Goal: Task Accomplishment & Management: Manage account settings

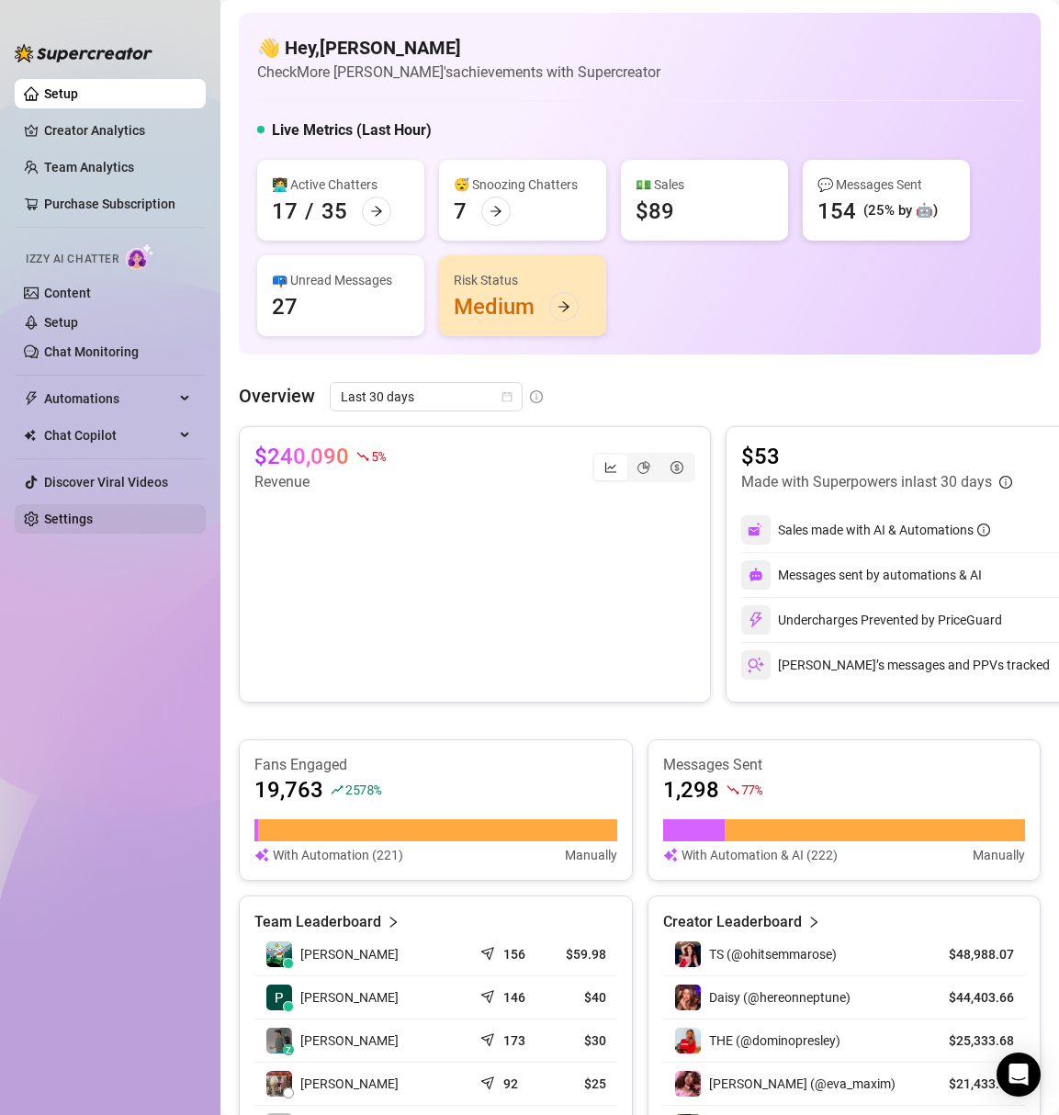
click at [91, 512] on link "Settings" at bounding box center [68, 519] width 49 height 15
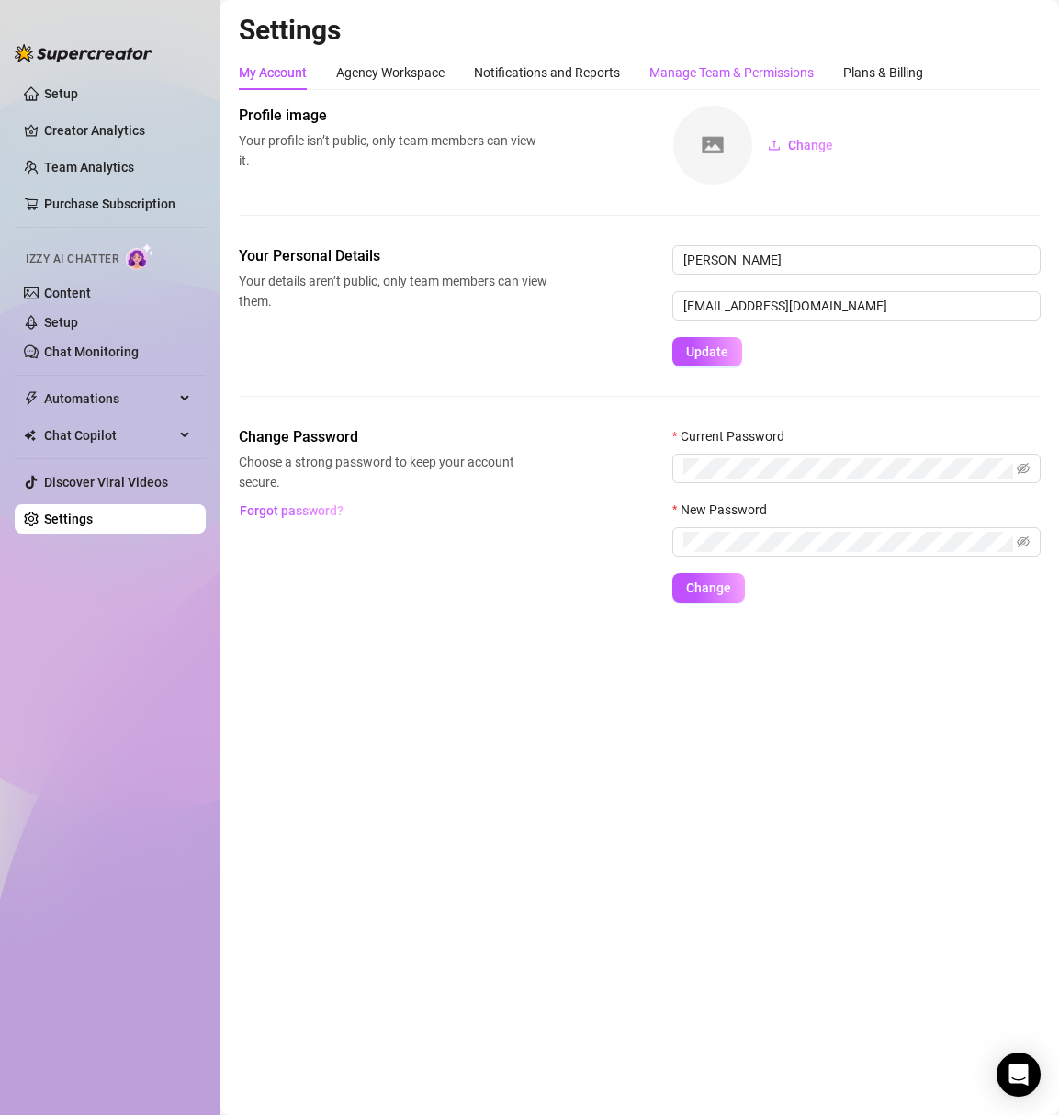
click at [671, 74] on div "Manage Team & Permissions" at bounding box center [731, 72] width 164 height 20
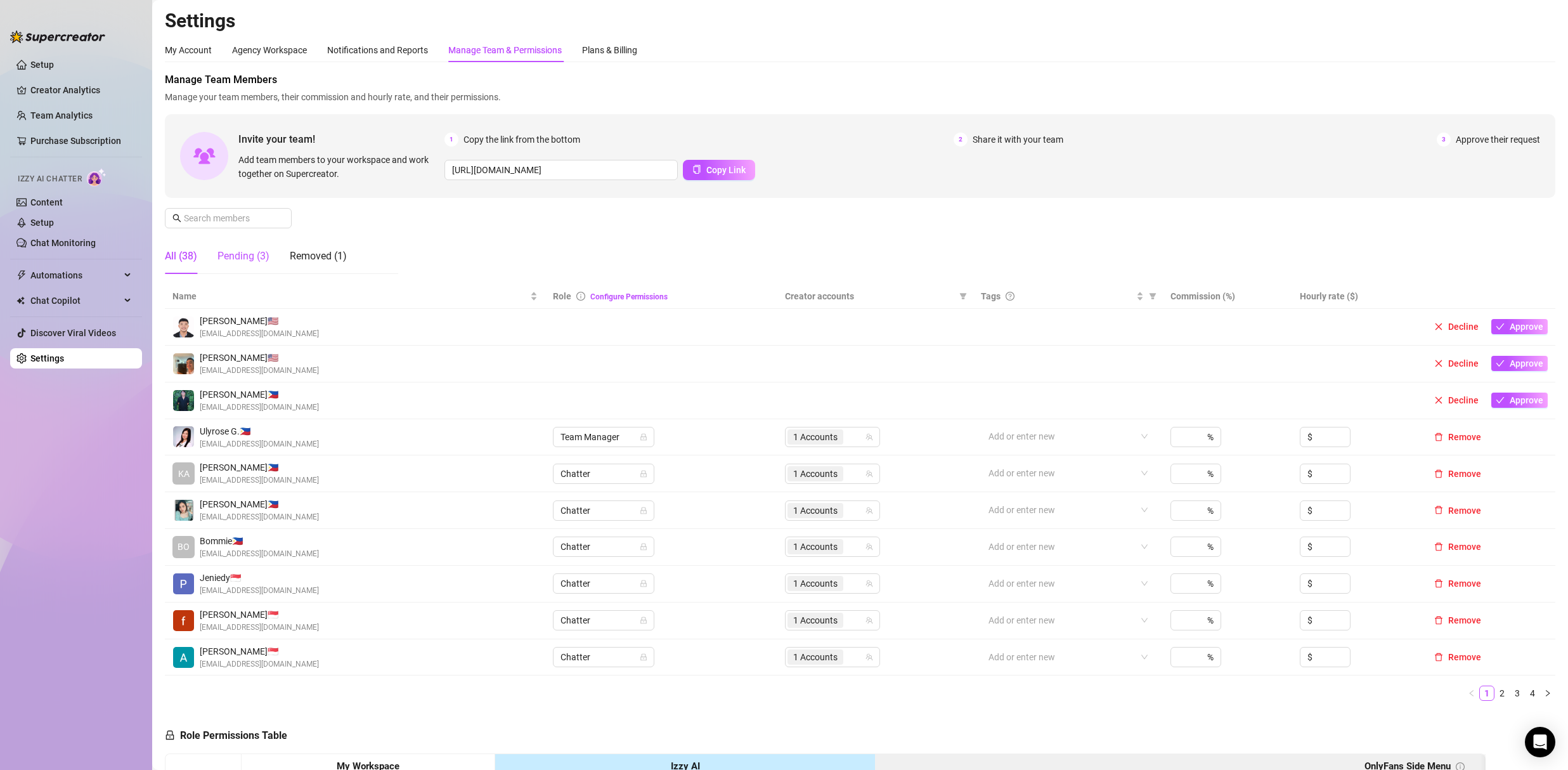
click at [235, 261] on div "Pending (3)" at bounding box center [243, 256] width 52 height 15
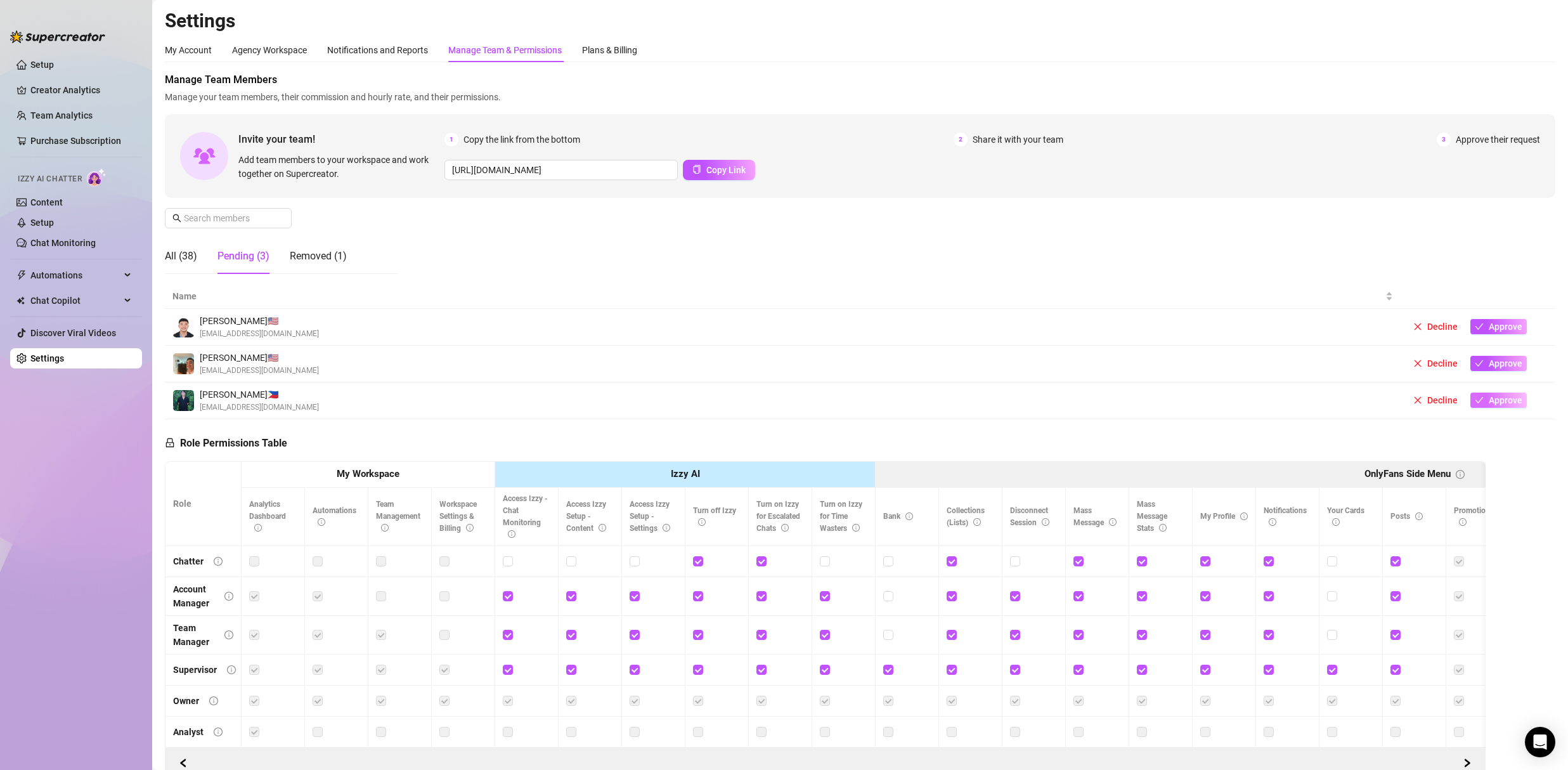
click at [730, 401] on span "Approve" at bounding box center [1505, 400] width 34 height 10
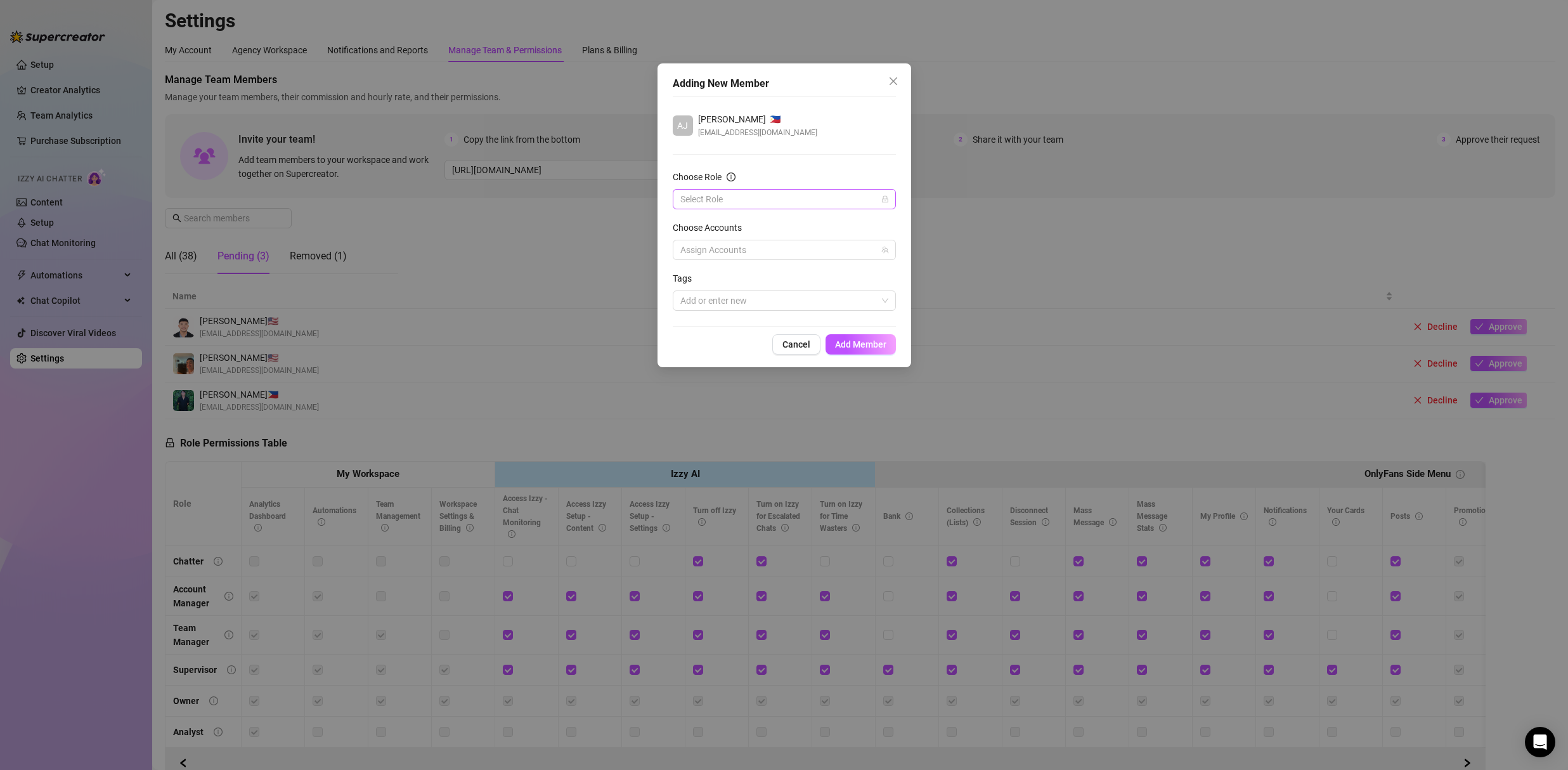
click at [730, 206] on input "Choose Role" at bounding box center [778, 200] width 197 height 19
click at [725, 218] on div "Chatter" at bounding box center [784, 224] width 203 height 14
click at [723, 240] on div "Assign Accounts" at bounding box center [784, 249] width 223 height 20
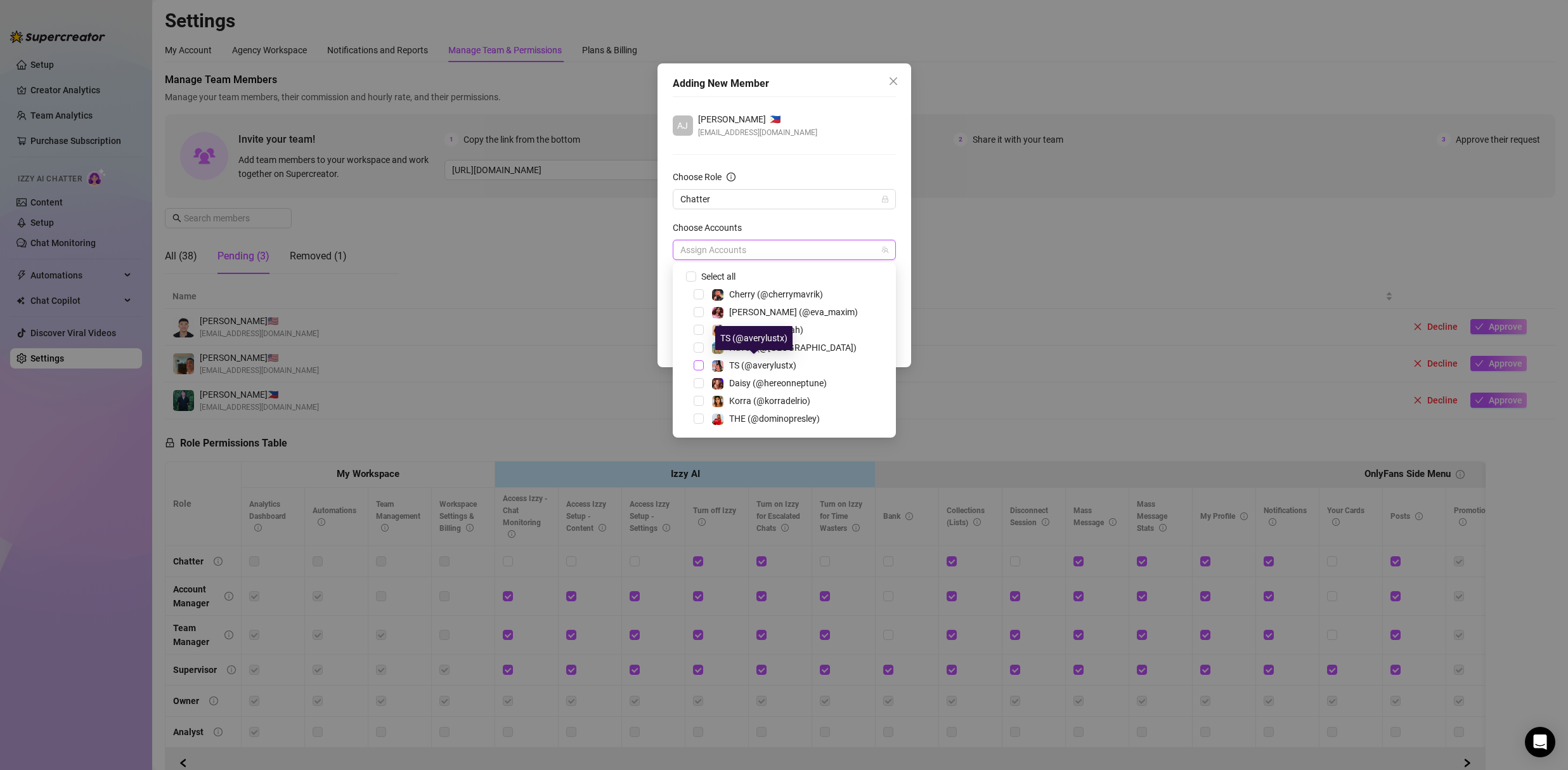
click at [700, 365] on span "Select tree node" at bounding box center [698, 365] width 10 height 10
click at [730, 125] on div "[PERSON_NAME] [PERSON_NAME] 🇵🇭 [EMAIL_ADDRESS][DOMAIN_NAME]" at bounding box center [784, 126] width 223 height 27
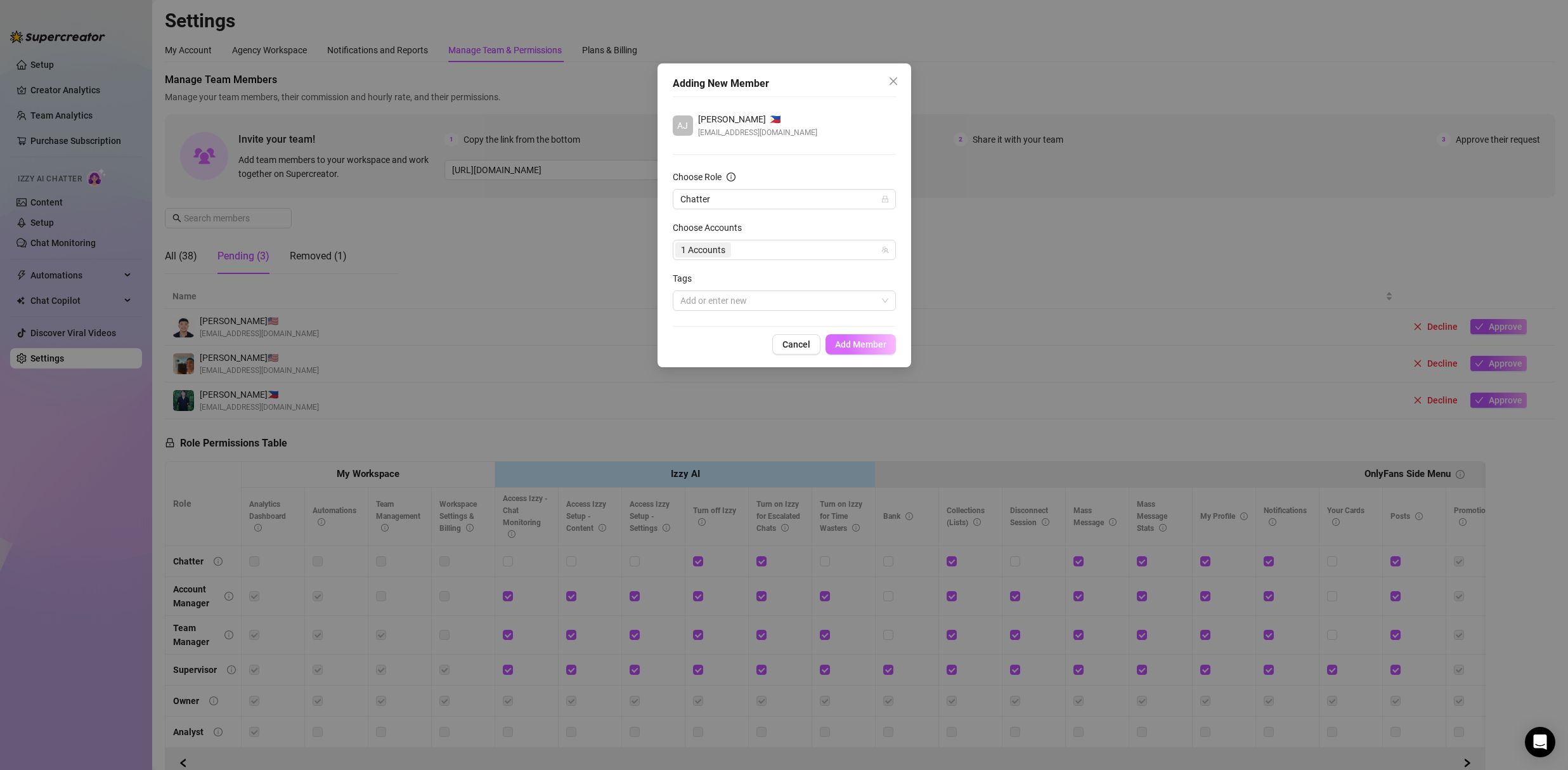
click at [730, 349] on span "Add Member" at bounding box center [861, 344] width 51 height 10
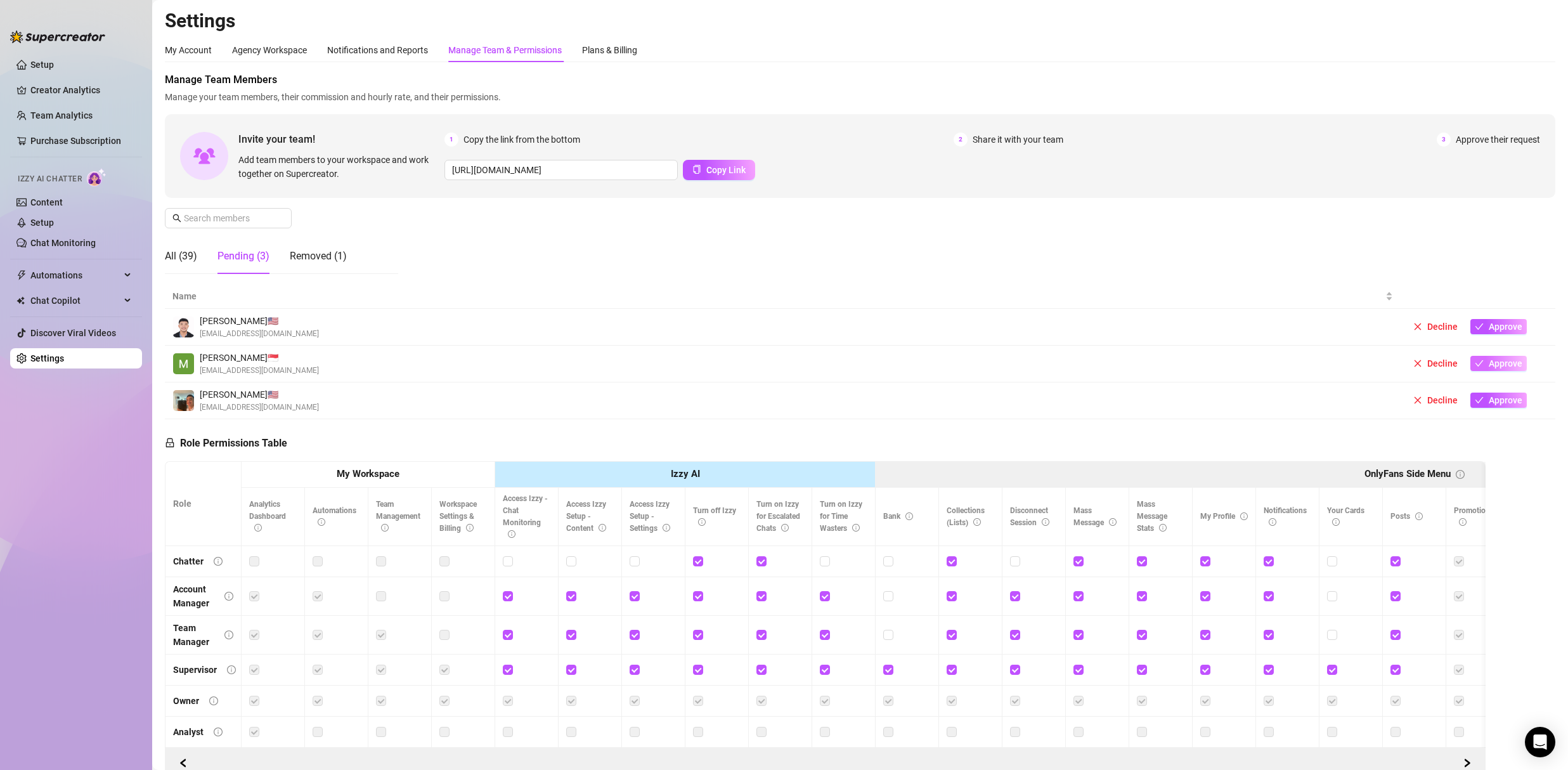
click at [730, 362] on span "Approve" at bounding box center [1505, 363] width 34 height 10
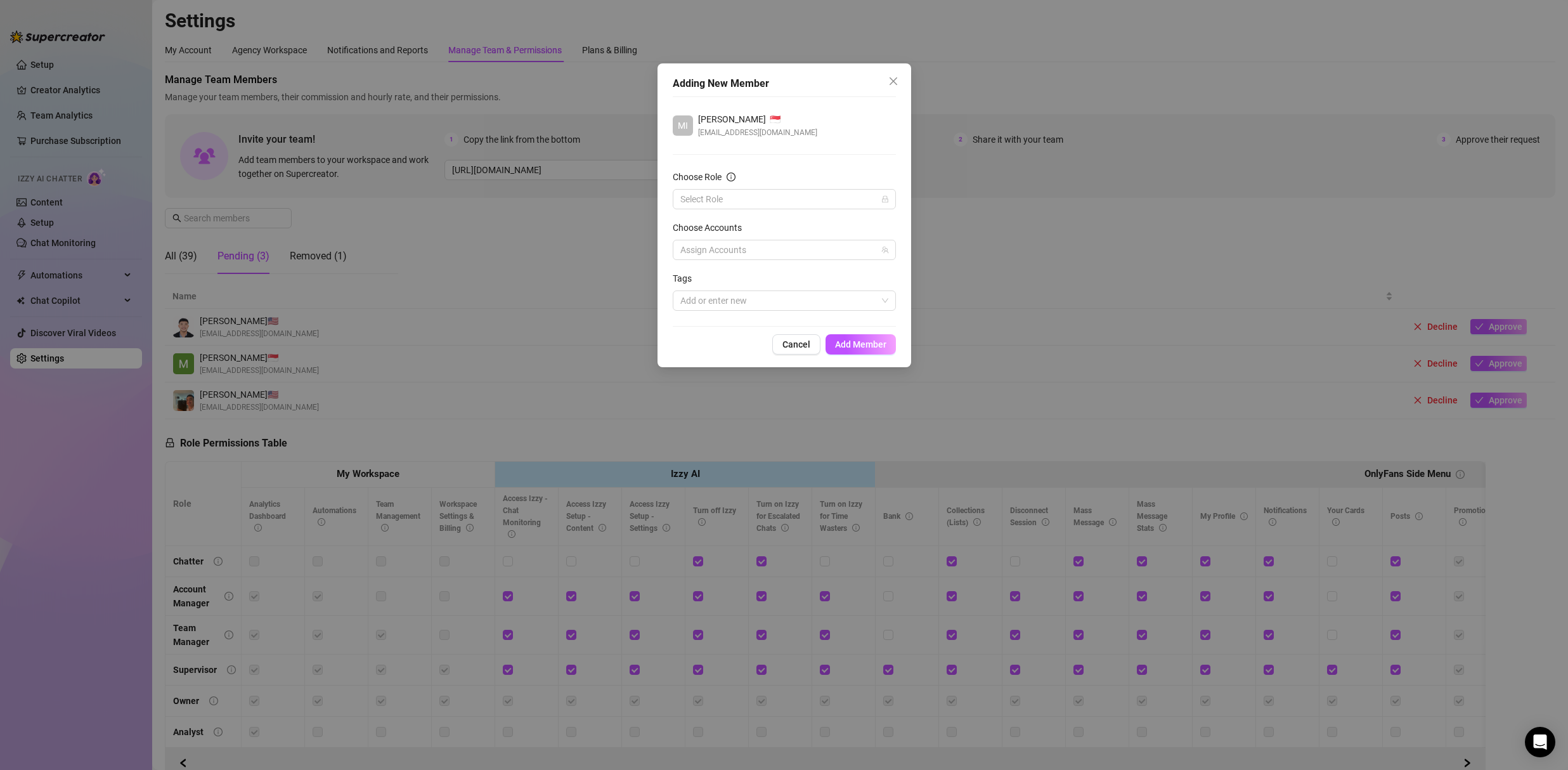
click at [730, 209] on form "Choose Role Select Role Choose Accounts Assign Accounts Tags Add or enter new" at bounding box center [784, 240] width 223 height 141
click at [726, 203] on input "Choose Role" at bounding box center [778, 200] width 197 height 19
click at [712, 222] on div "Chatter" at bounding box center [784, 224] width 203 height 14
click at [730, 251] on div at bounding box center [777, 250] width 205 height 18
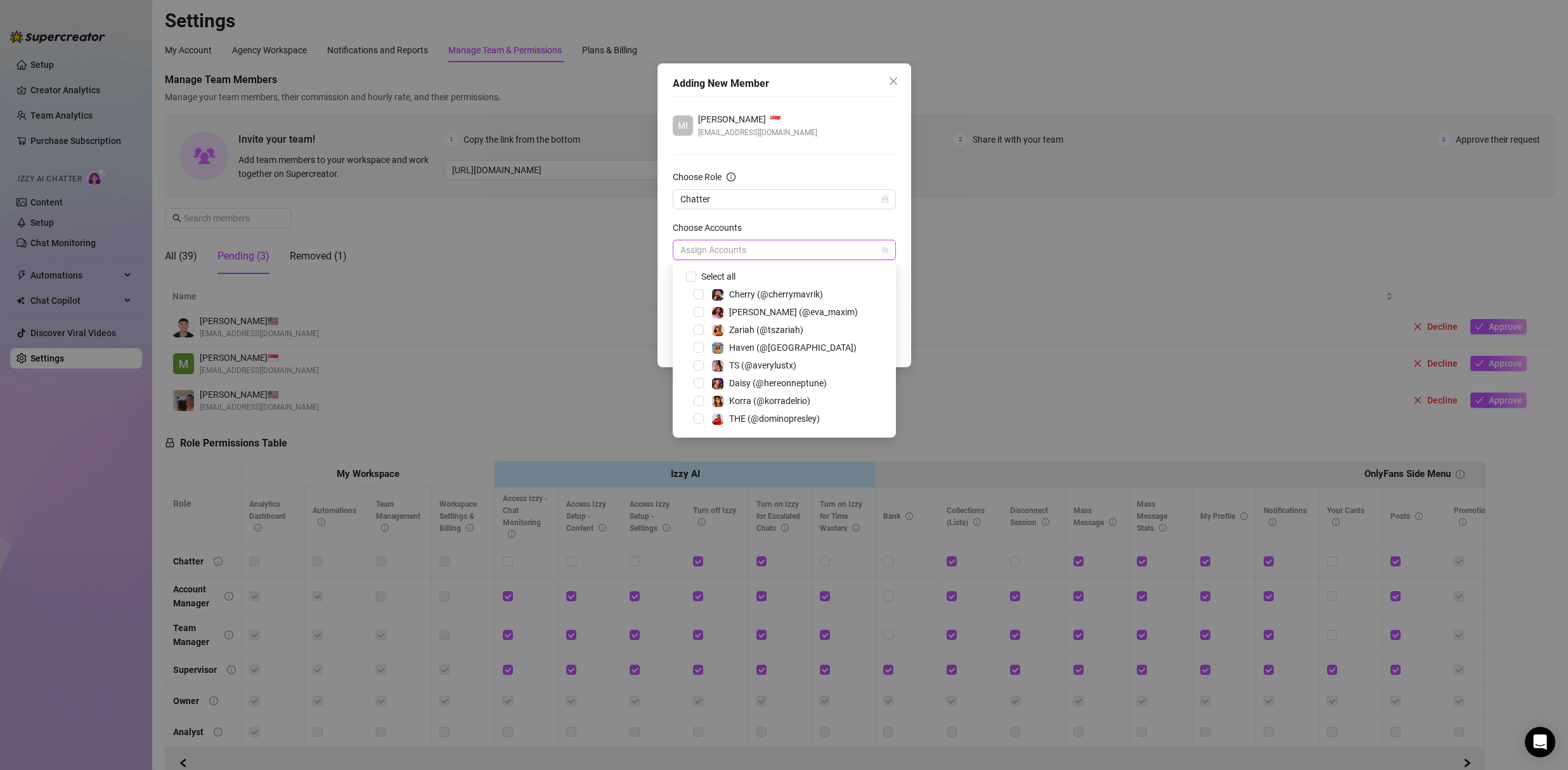
click at [730, 409] on div "Korra (@korradelrio)" at bounding box center [784, 401] width 217 height 15
click at [730, 419] on span "THE (@dominopresley)" at bounding box center [774, 418] width 90 height 10
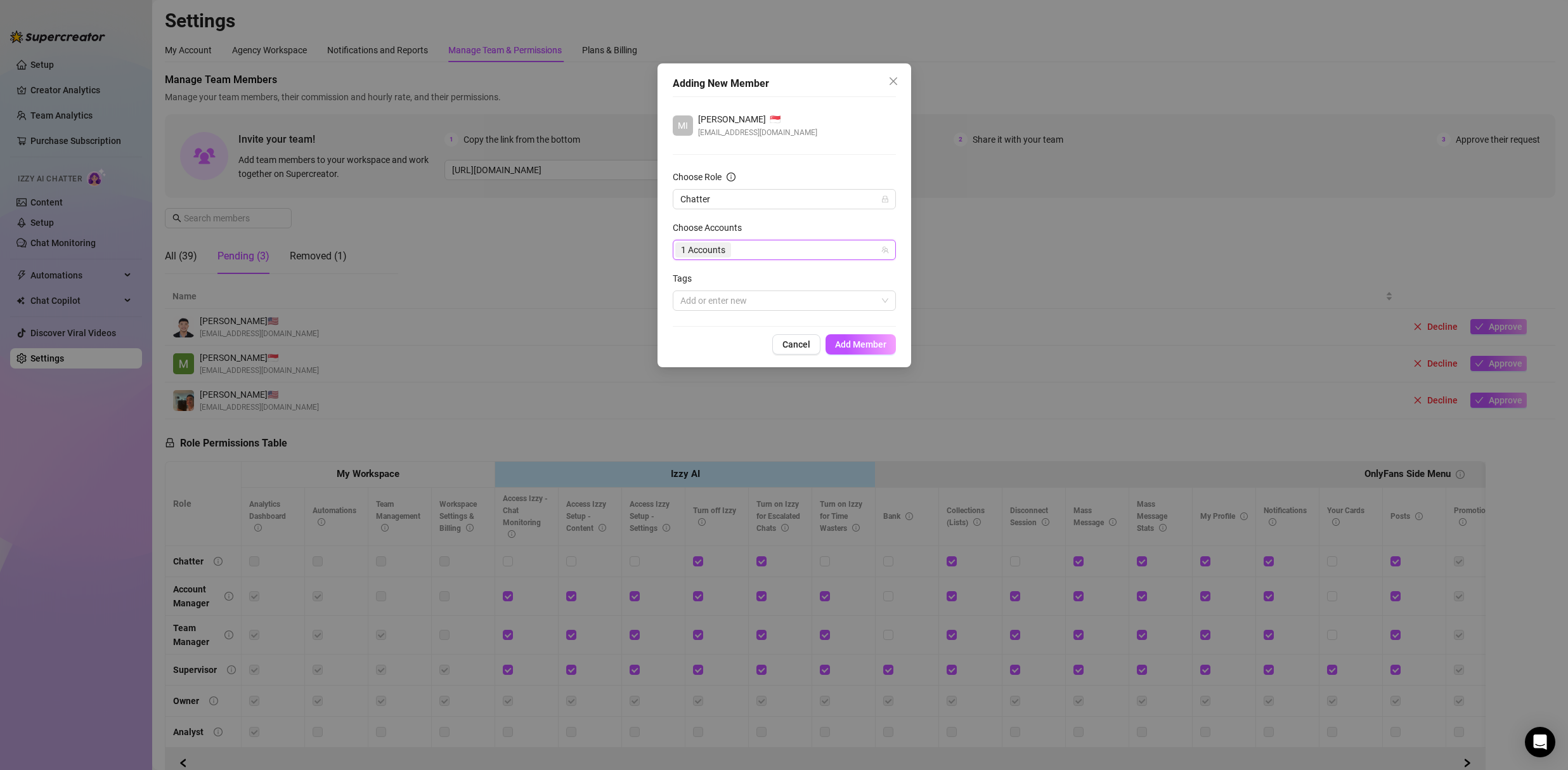
click at [730, 137] on span "[EMAIL_ADDRESS][DOMAIN_NAME]" at bounding box center [757, 133] width 119 height 12
click at [730, 347] on span "Add Member" at bounding box center [861, 344] width 51 height 10
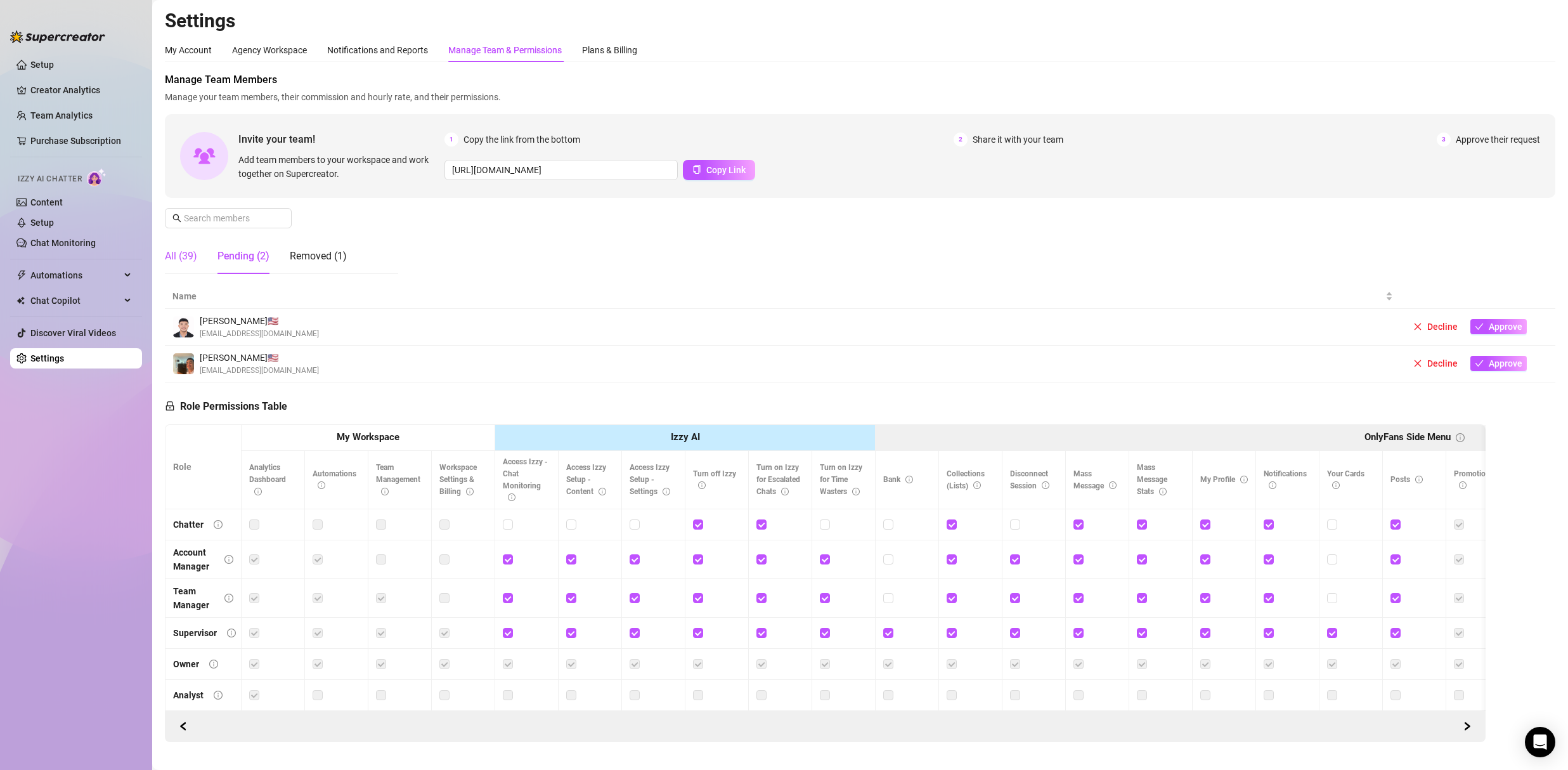
click at [191, 256] on div "All (39)" at bounding box center [181, 256] width 32 height 15
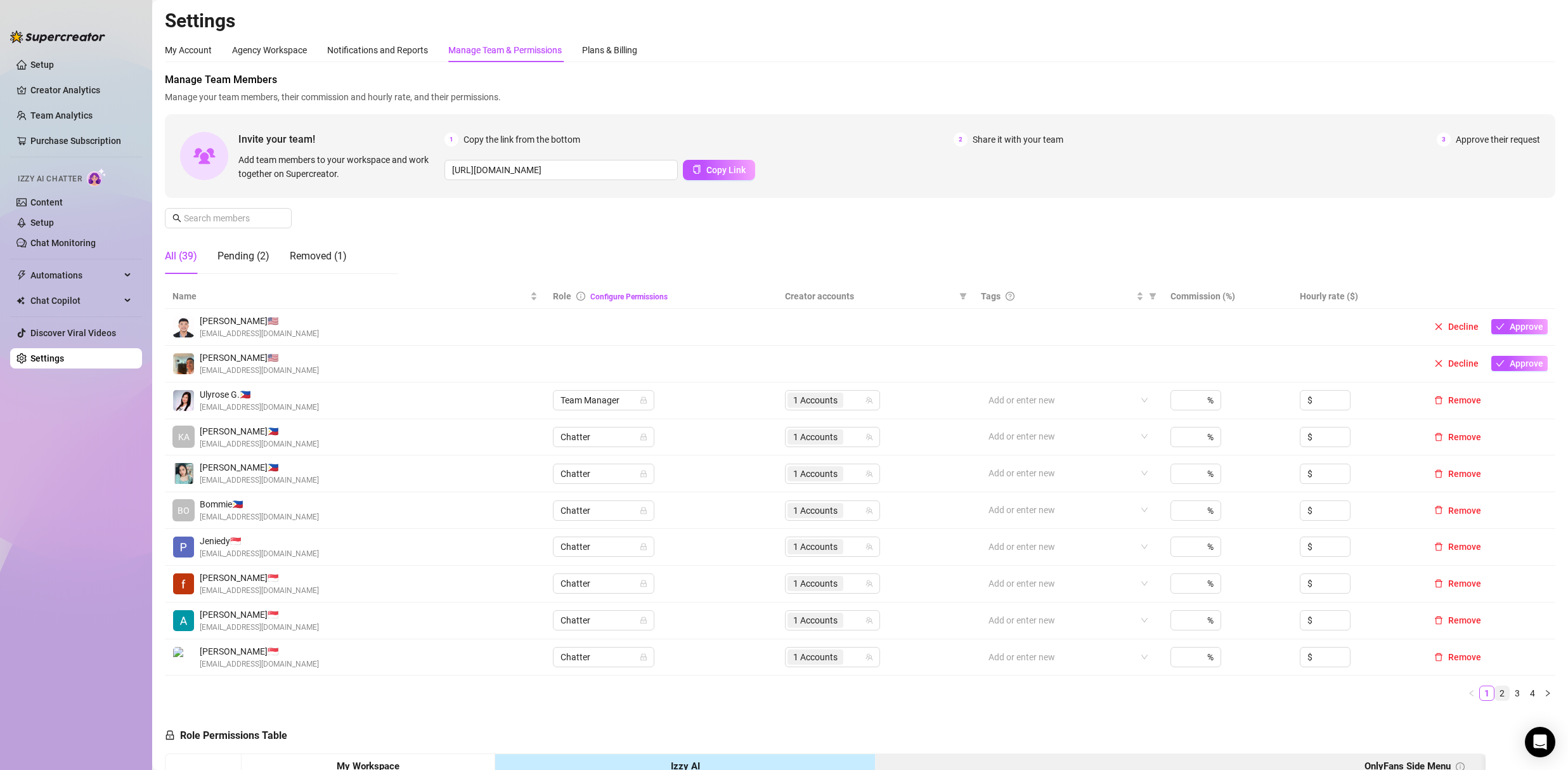
click at [730, 695] on link "2" at bounding box center [1502, 693] width 14 height 14
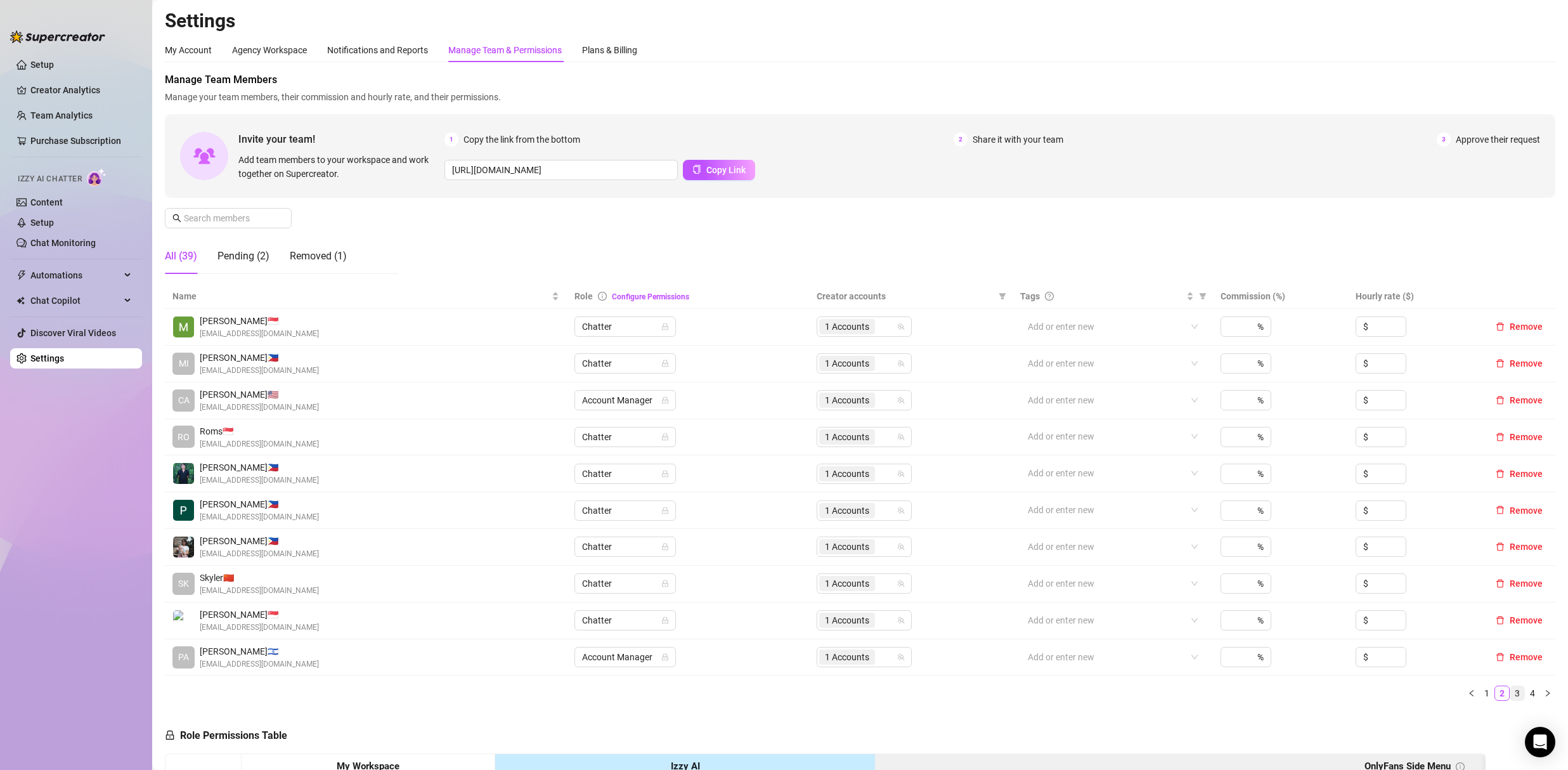
click at [730, 690] on link "3" at bounding box center [1517, 693] width 14 height 14
click at [730, 695] on link "4" at bounding box center [1532, 693] width 14 height 14
